Goal: Understand process/instructions

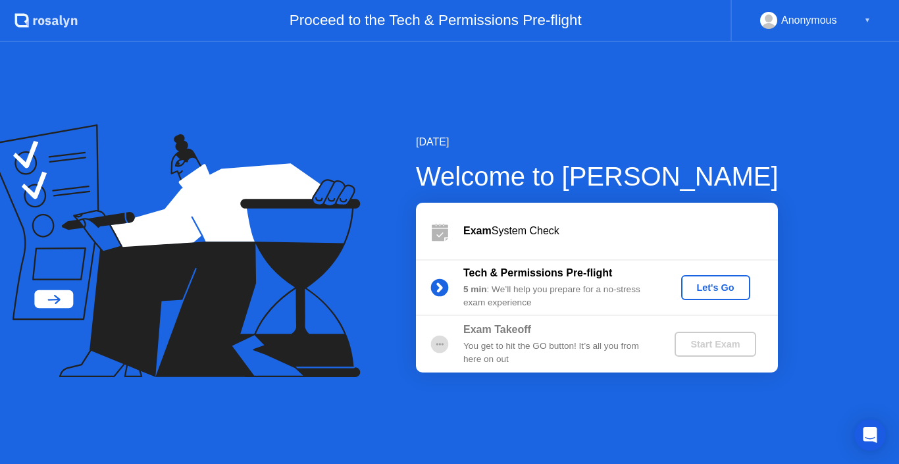
click at [702, 286] on div "Let's Go" at bounding box center [715, 287] width 59 height 11
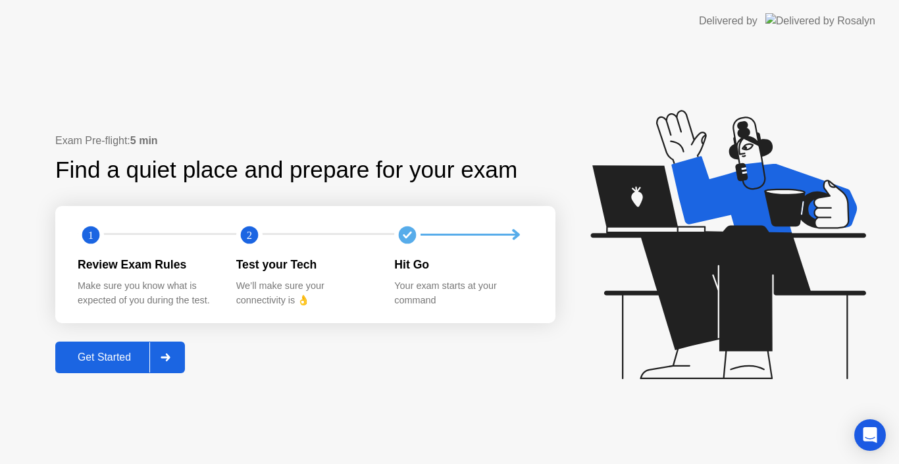
click at [126, 367] on button "Get Started" at bounding box center [120, 357] width 130 height 32
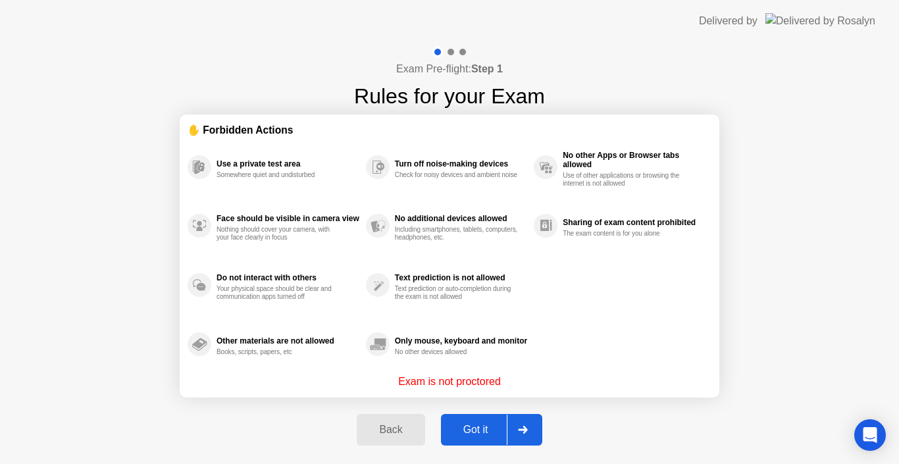
click at [446, 433] on div "Got it" at bounding box center [476, 430] width 62 height 12
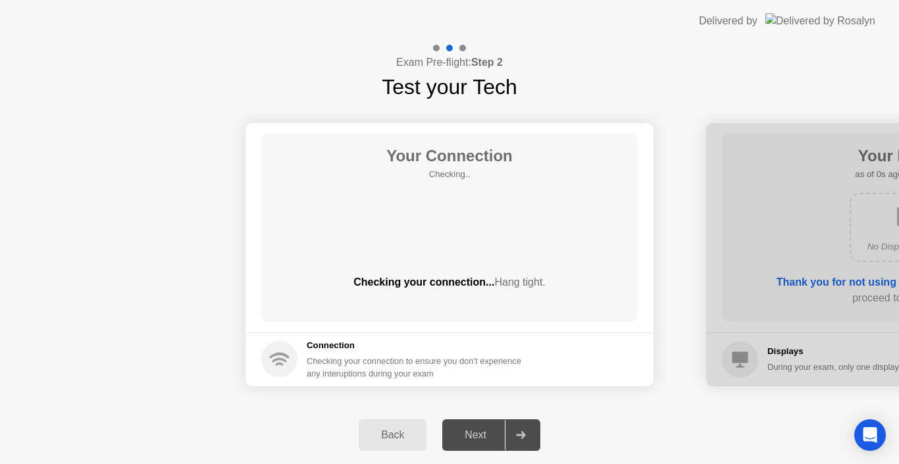
click at [480, 432] on div "Next" at bounding box center [475, 435] width 59 height 12
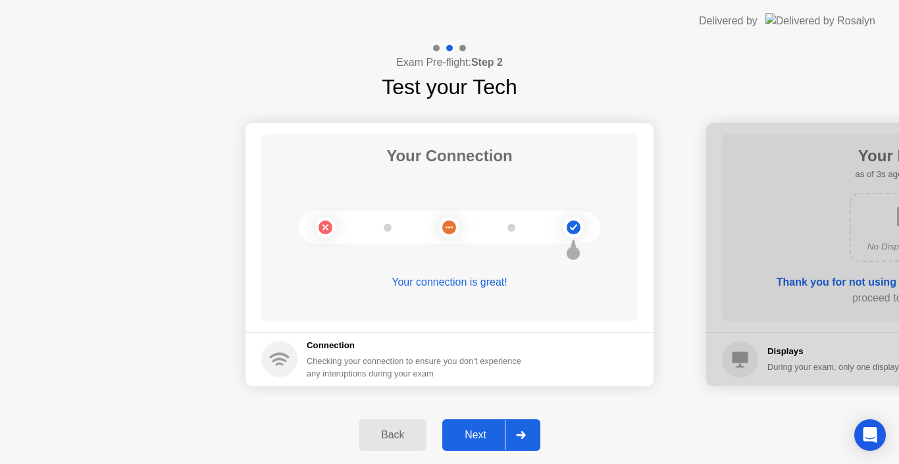
click at [480, 426] on button "Next" at bounding box center [491, 435] width 98 height 32
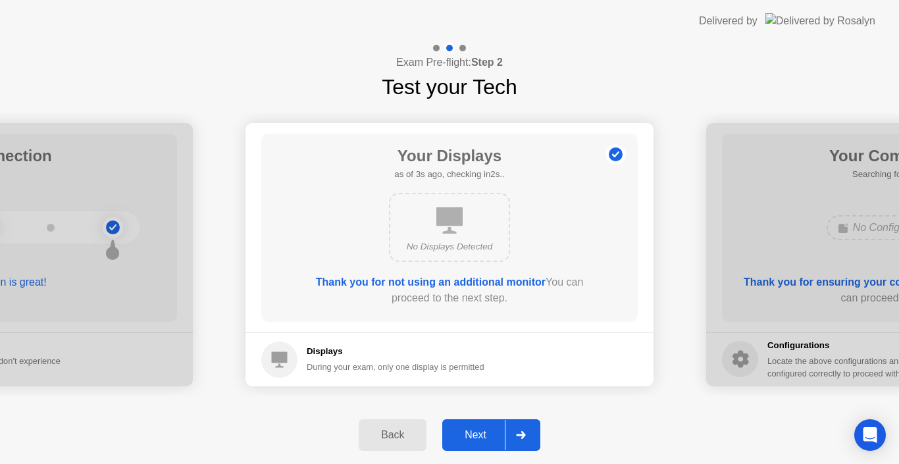
click at [478, 429] on div "Next" at bounding box center [475, 435] width 59 height 12
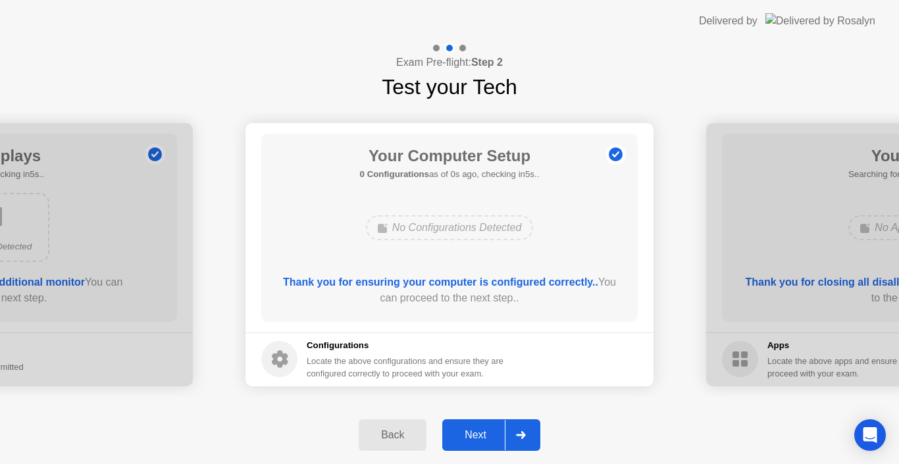
click at [478, 429] on div "Next" at bounding box center [475, 435] width 59 height 12
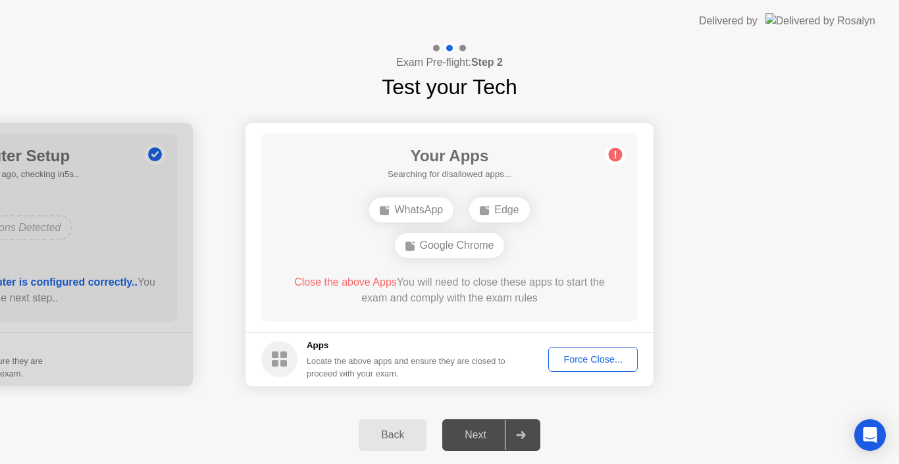
click at [405, 433] on div "Back" at bounding box center [393, 435] width 60 height 12
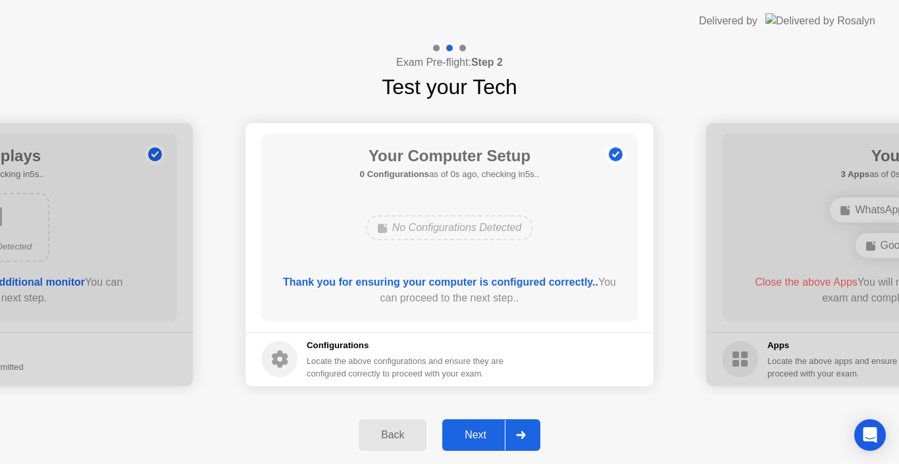
click at [472, 430] on div "Next" at bounding box center [475, 435] width 59 height 12
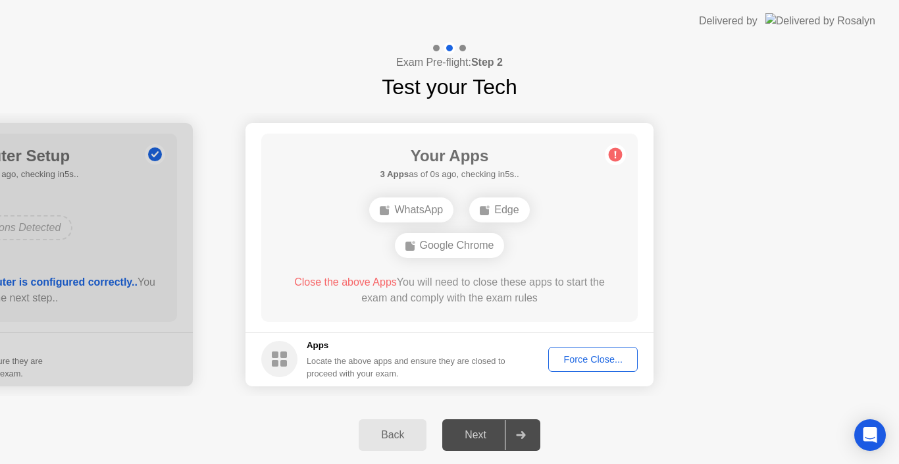
click at [645, 422] on div "Back Next" at bounding box center [449, 435] width 899 height 58
click at [384, 431] on div "Back" at bounding box center [393, 435] width 60 height 12
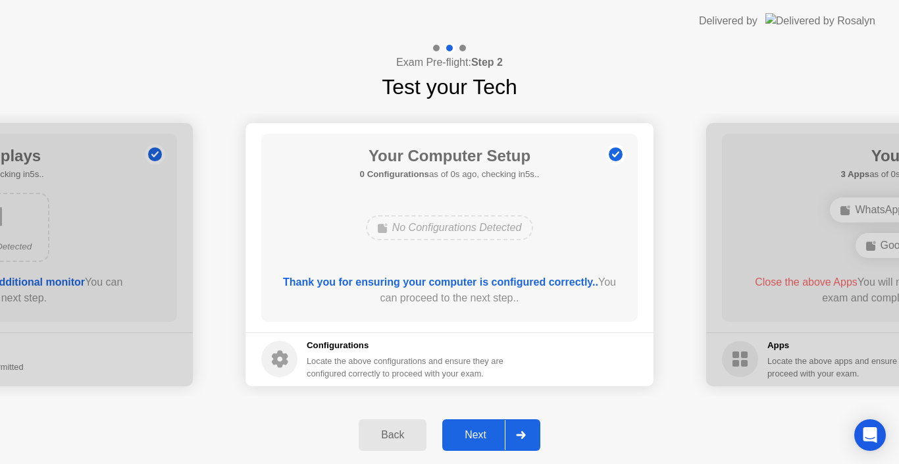
click at [399, 425] on button "Back" at bounding box center [393, 435] width 68 height 32
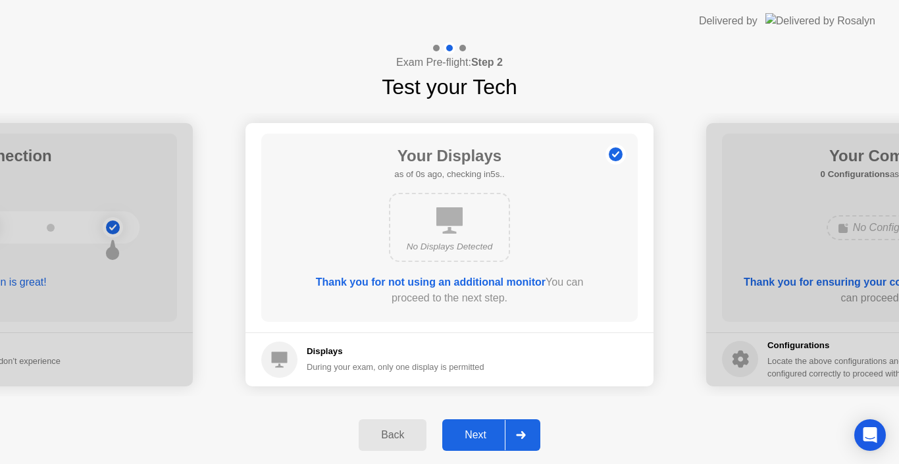
click at [477, 433] on div "Next" at bounding box center [475, 435] width 59 height 12
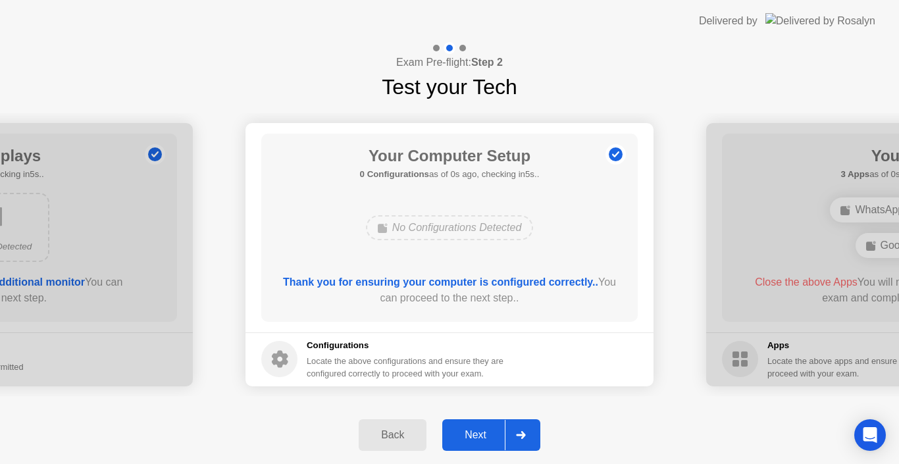
click at [477, 433] on div "Next" at bounding box center [475, 435] width 59 height 12
